Goal: Check status: Verify the current state of an ongoing process or item

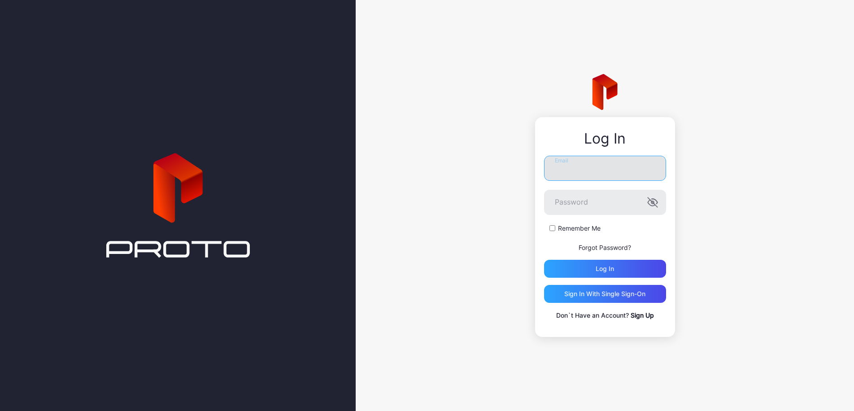
click at [598, 163] on input "Email" at bounding box center [605, 168] width 122 height 25
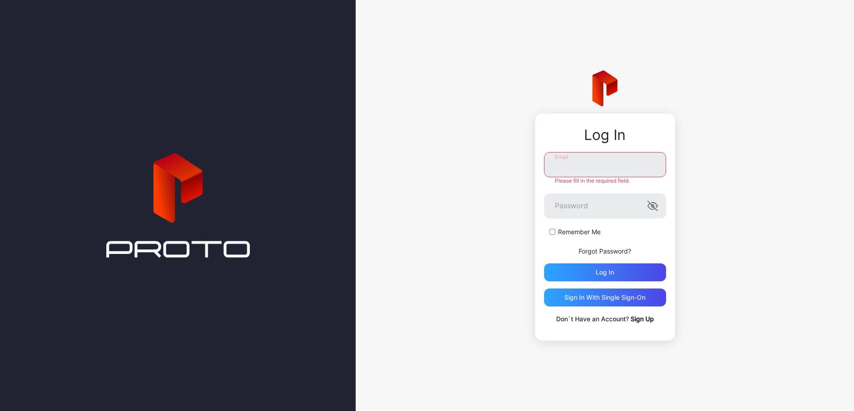
type input "**********"
click at [544, 263] on button "Log in" at bounding box center [605, 272] width 122 height 18
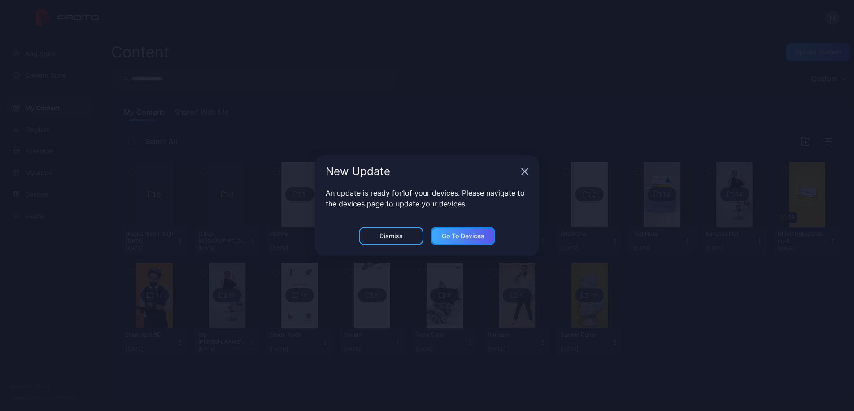
click at [479, 238] on div "Go to devices" at bounding box center [463, 235] width 43 height 7
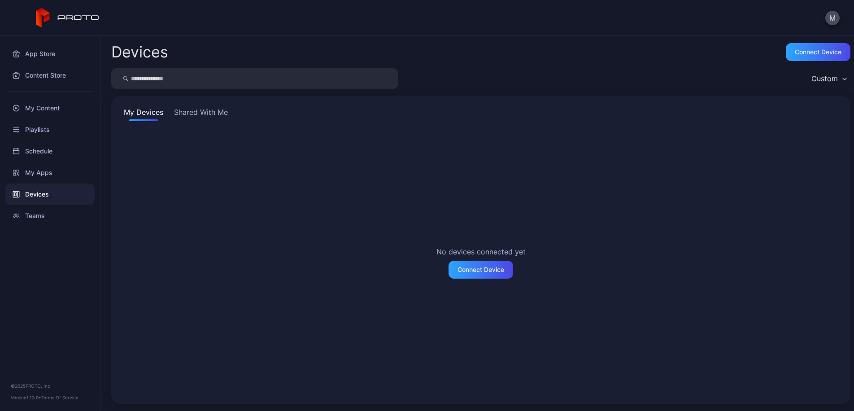
click at [198, 118] on button "Shared With Me" at bounding box center [200, 114] width 57 height 14
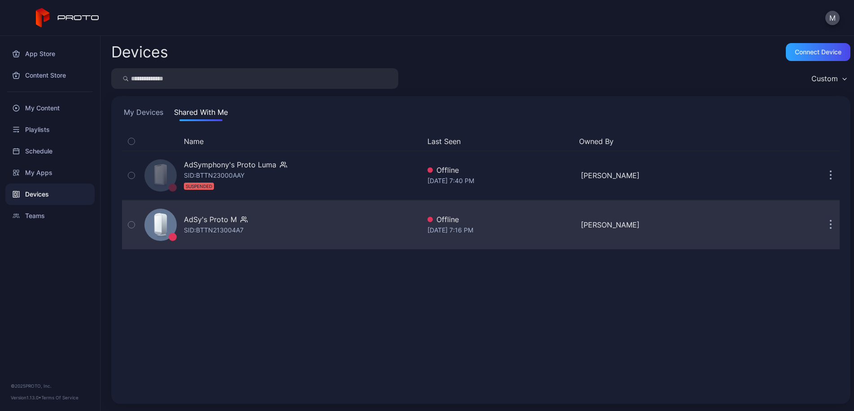
click at [293, 218] on div "AdSy's Proto M SID: BTTN213004A7" at bounding box center [280, 224] width 279 height 45
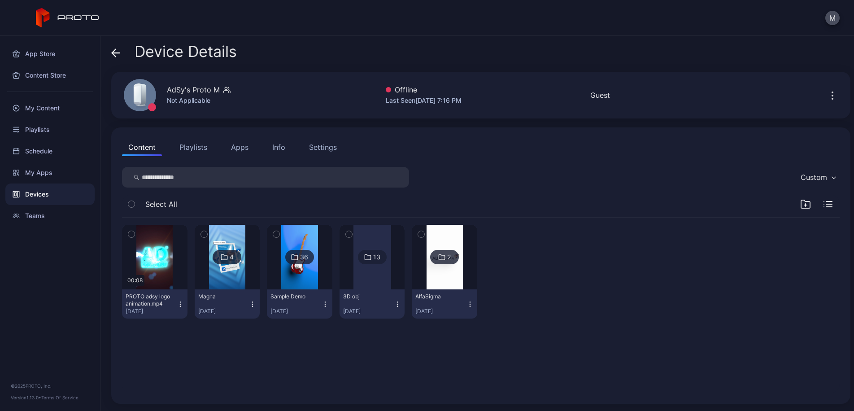
click at [115, 50] on icon at bounding box center [115, 52] width 9 height 9
